Goal: Book appointment/travel/reservation

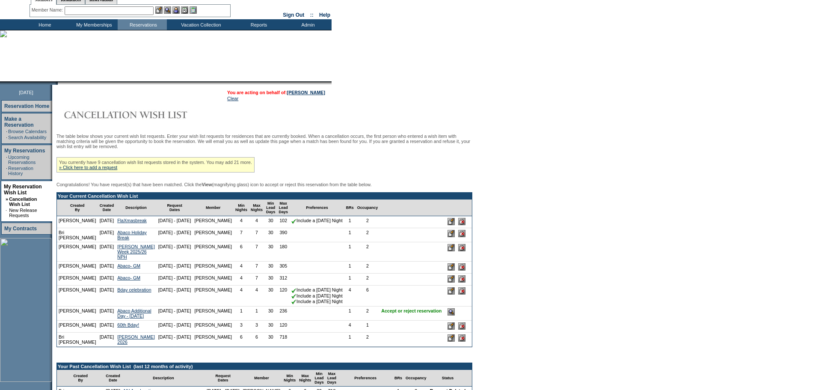
scroll to position [43, 0]
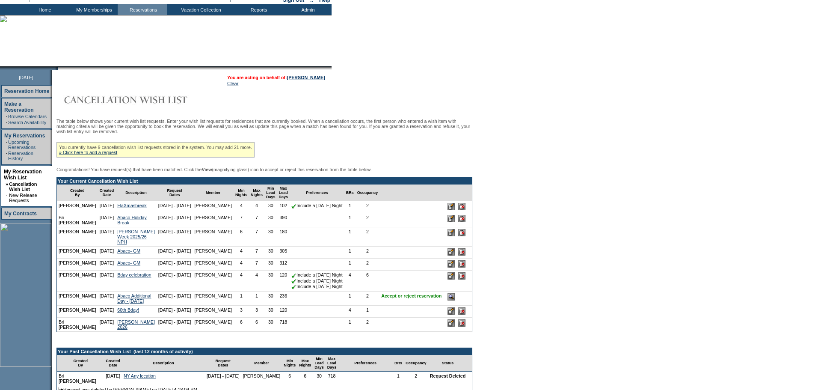
click at [455, 300] on input "image" at bounding box center [451, 296] width 7 height 7
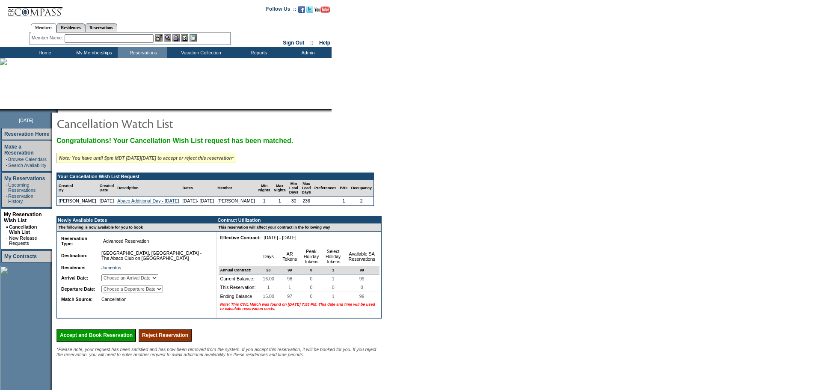
click at [148, 283] on td "Choose an Arrival Date Friday, May 1, 2026" at bounding box center [155, 278] width 110 height 10
click at [153, 281] on select "Choose an Arrival Date Friday, May 1, 2026" at bounding box center [129, 277] width 57 height 7
select select "05/01/2026"
click at [113, 281] on select "Choose an Arrival Date Friday, May 1, 2026" at bounding box center [129, 277] width 57 height 7
click at [160, 292] on select "Choose a Departure Date Saturday, May 2, 2026" at bounding box center [132, 288] width 62 height 7
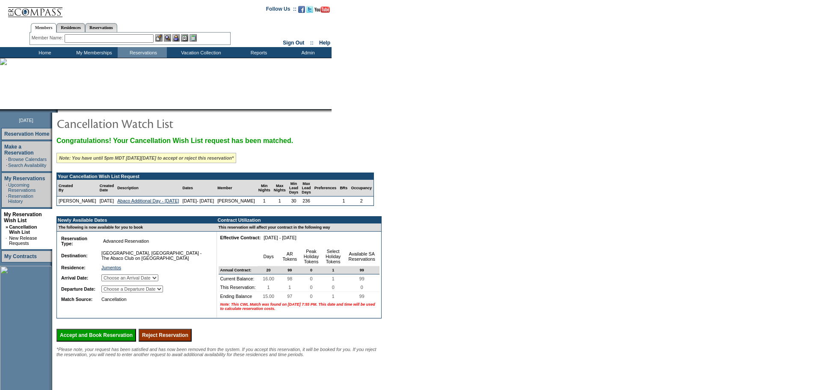
select select "05/02/2026"
click at [113, 292] on select "Choose a Departure Date Saturday, May 2, 2026" at bounding box center [132, 288] width 62 height 7
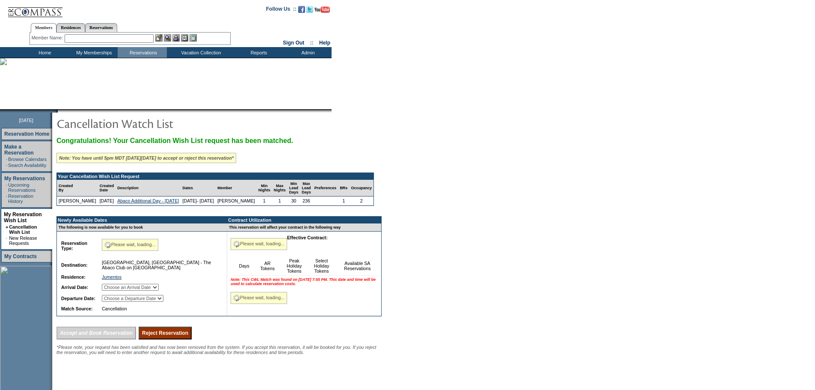
click at [441, 279] on form "Follow Us ::" at bounding box center [407, 231] width 815 height 463
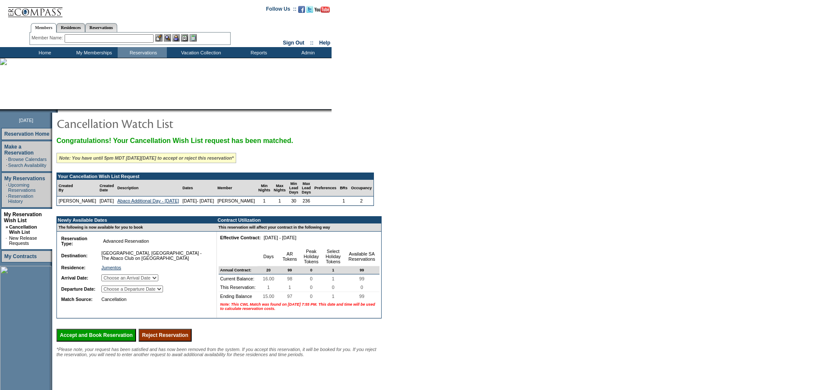
drag, startPoint x: 103, startPoint y: 352, endPoint x: 451, endPoint y: 30, distance: 474.2
click at [103, 341] on input "Accept and Book Reservation" at bounding box center [96, 335] width 80 height 13
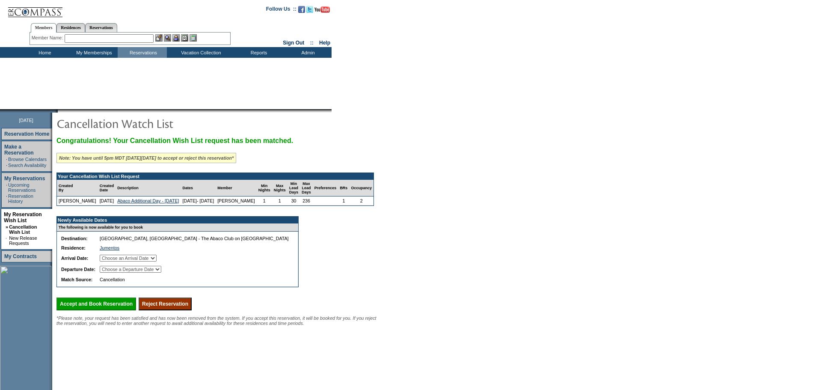
select select "[DATE]"
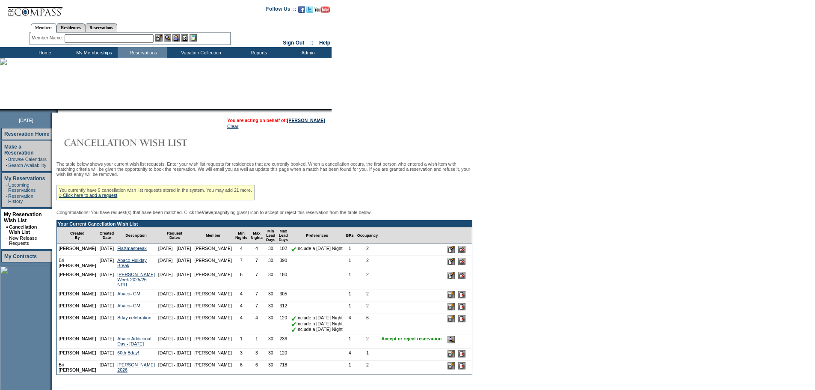
scroll to position [43, 0]
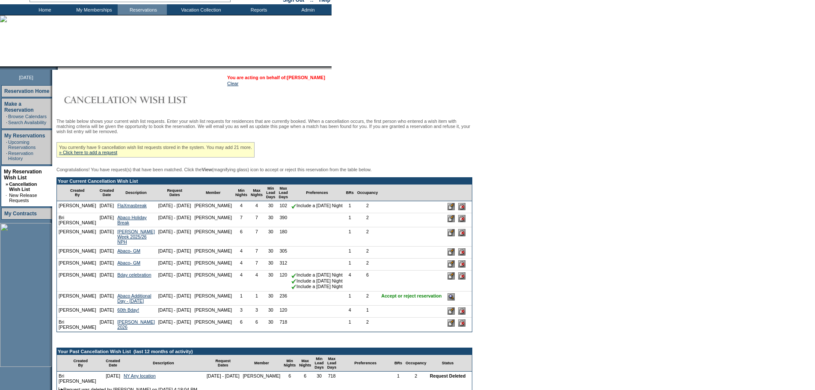
click at [322, 80] on link "[PERSON_NAME]" at bounding box center [306, 77] width 38 height 5
